Goal: Task Accomplishment & Management: Manage account settings

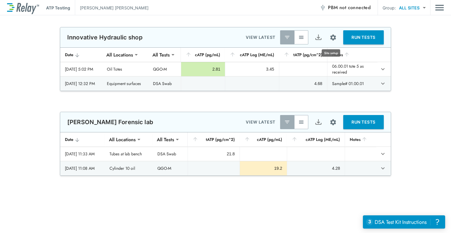
click at [329, 38] on img "Site setup" at bounding box center [332, 37] width 7 height 7
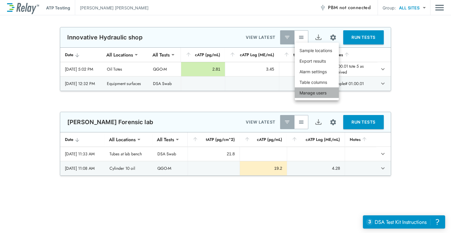
click at [310, 94] on p "Manage users" at bounding box center [313, 93] width 27 height 6
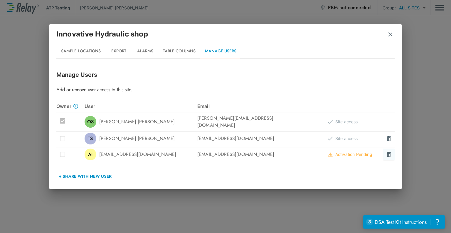
click at [388, 151] on img at bounding box center [389, 154] width 6 height 6
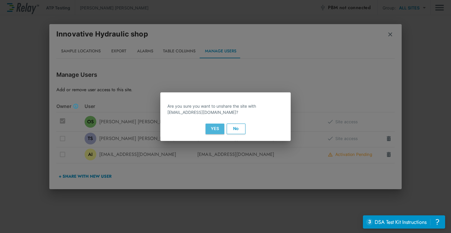
click at [218, 127] on button "Yes" at bounding box center [215, 128] width 19 height 11
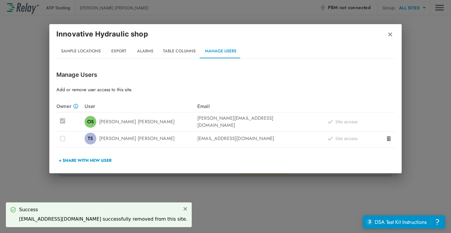
click at [72, 157] on button "+ Share with New User" at bounding box center [85, 160] width 58 height 14
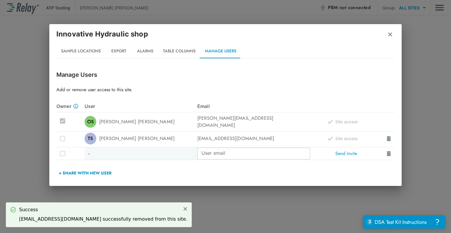
click at [209, 151] on input "User email" at bounding box center [253, 153] width 113 height 12
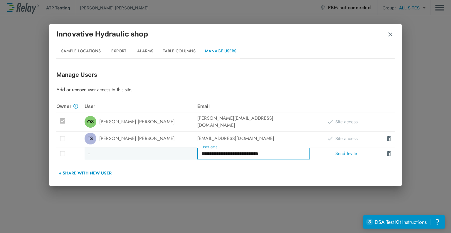
click at [262, 152] on input "**********" at bounding box center [253, 153] width 113 height 12
type input "**********"
click at [350, 152] on button "Send Invite" at bounding box center [346, 153] width 28 height 12
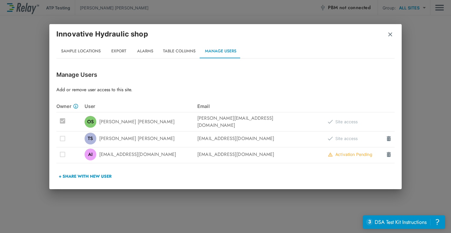
click at [391, 34] on img "button" at bounding box center [390, 34] width 6 height 6
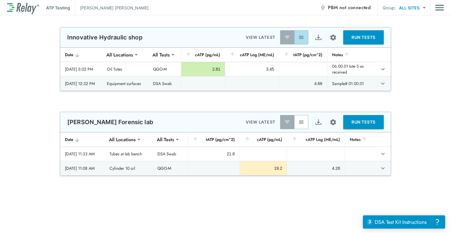
click at [300, 37] on img "button" at bounding box center [301, 37] width 6 height 6
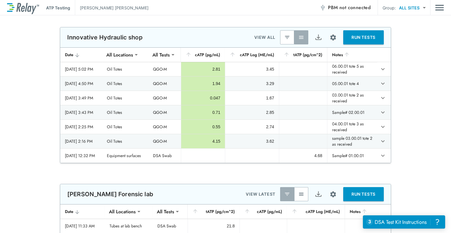
click at [342, 58] on div "Notes" at bounding box center [352, 54] width 40 height 7
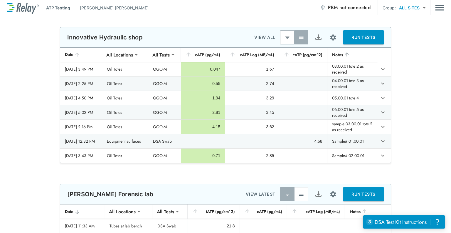
click at [82, 55] on th "Date" at bounding box center [81, 55] width 42 height 14
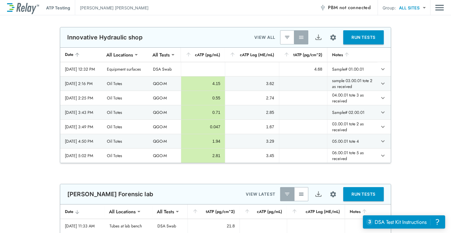
click at [78, 56] on th "Date" at bounding box center [81, 55] width 42 height 14
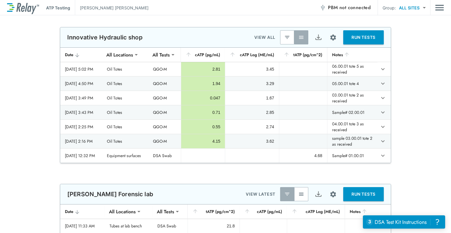
click at [76, 54] on icon "sticky table" at bounding box center [77, 55] width 6 height 6
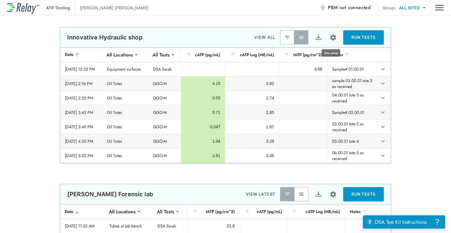
click at [334, 37] on img "Site setup" at bounding box center [332, 37] width 7 height 7
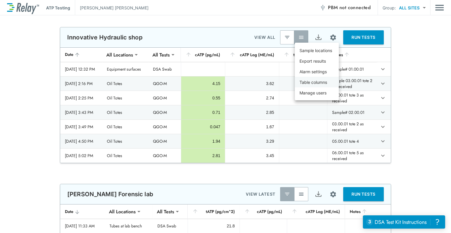
click at [314, 80] on p "Table columns" at bounding box center [314, 82] width 28 height 6
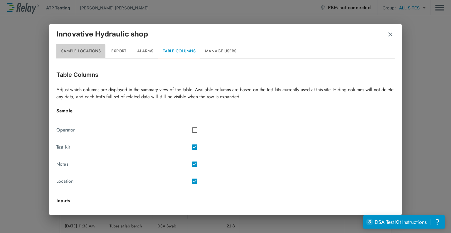
click at [73, 53] on button "Sample Locations" at bounding box center [80, 51] width 49 height 14
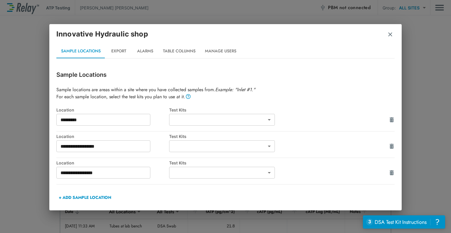
type input "*****"
type input "********"
click at [391, 35] on img "button" at bounding box center [390, 34] width 6 height 6
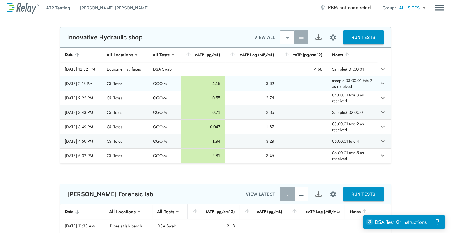
click at [362, 82] on td "sample 03.00.01 tote 2 as received" at bounding box center [352, 83] width 50 height 14
click at [346, 80] on td "sample 03.00.01 tote 2 as received" at bounding box center [352, 83] width 50 height 14
drag, startPoint x: 346, startPoint y: 80, endPoint x: 323, endPoint y: 81, distance: 22.6
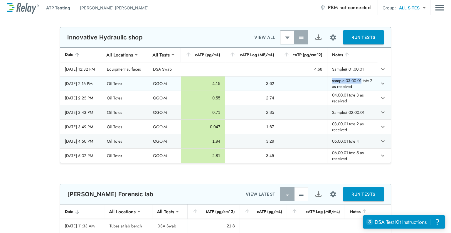
click at [323, 81] on tr "[DATE] 2:16 PM Oil Totes QGO-M 4.15 3.62 sample 03.00.01 tote 2 as received" at bounding box center [225, 83] width 331 height 14
click at [96, 108] on th "[DATE] 3:43 PM" at bounding box center [81, 112] width 42 height 14
click at [339, 54] on div "Notes" at bounding box center [352, 54] width 40 height 7
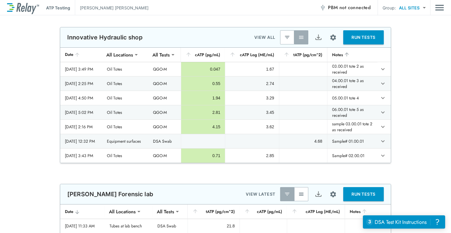
click at [339, 54] on div "Notes" at bounding box center [352, 54] width 40 height 7
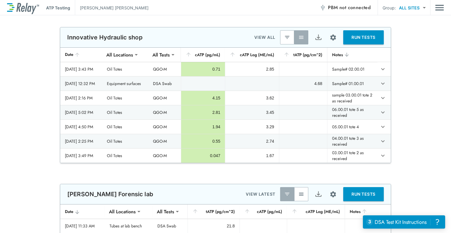
click at [339, 54] on div "Notes" at bounding box center [352, 54] width 40 height 7
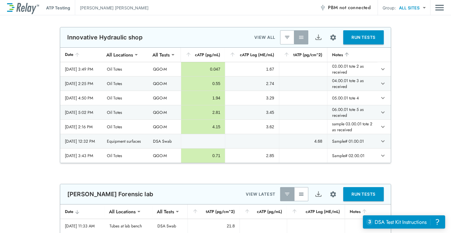
click at [339, 54] on div "Notes" at bounding box center [352, 54] width 40 height 7
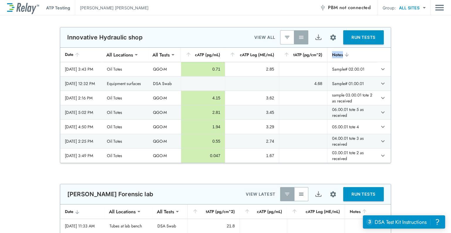
click at [339, 54] on div "Notes" at bounding box center [352, 54] width 40 height 7
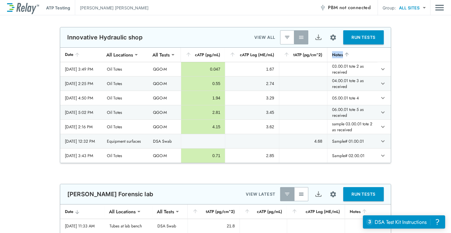
click at [339, 54] on div "Notes" at bounding box center [352, 54] width 40 height 7
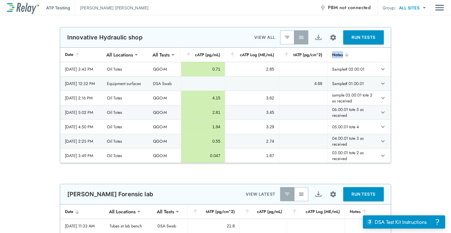
click at [356, 53] on div "Notes" at bounding box center [352, 54] width 40 height 7
